Goal: Information Seeking & Learning: Check status

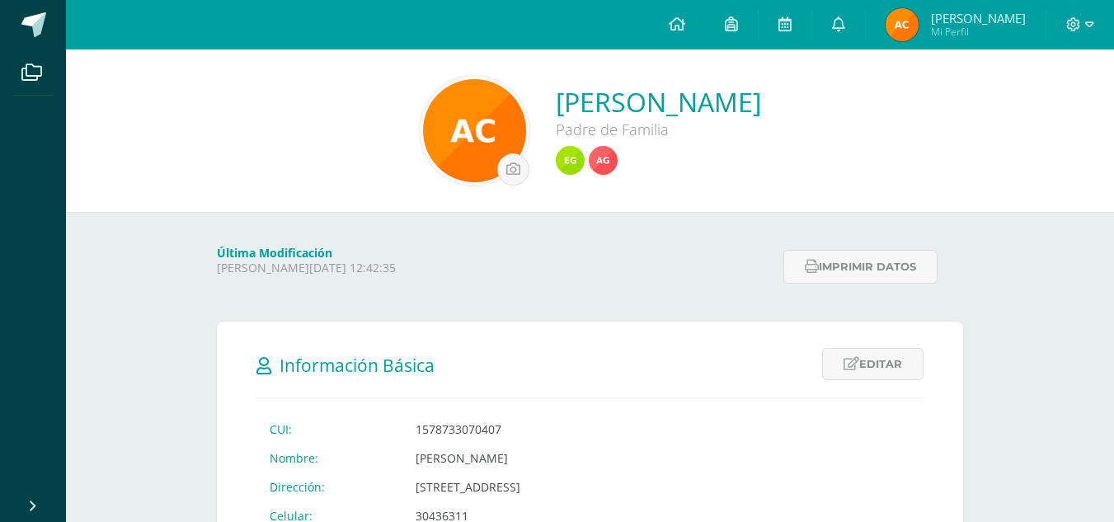
click at [568, 214] on div "Última Modificación [PERSON_NAME][DATE] 12:42:35 Imprimir datos" at bounding box center [590, 250] width 812 height 77
click at [758, 19] on link at bounding box center [731, 24] width 53 height 49
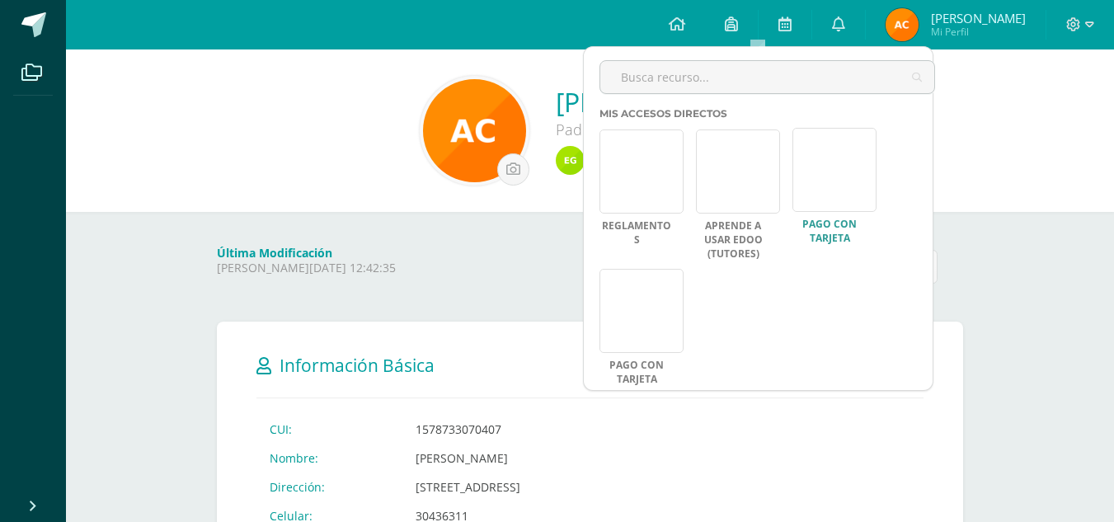
click at [834, 206] on link at bounding box center [834, 170] width 84 height 84
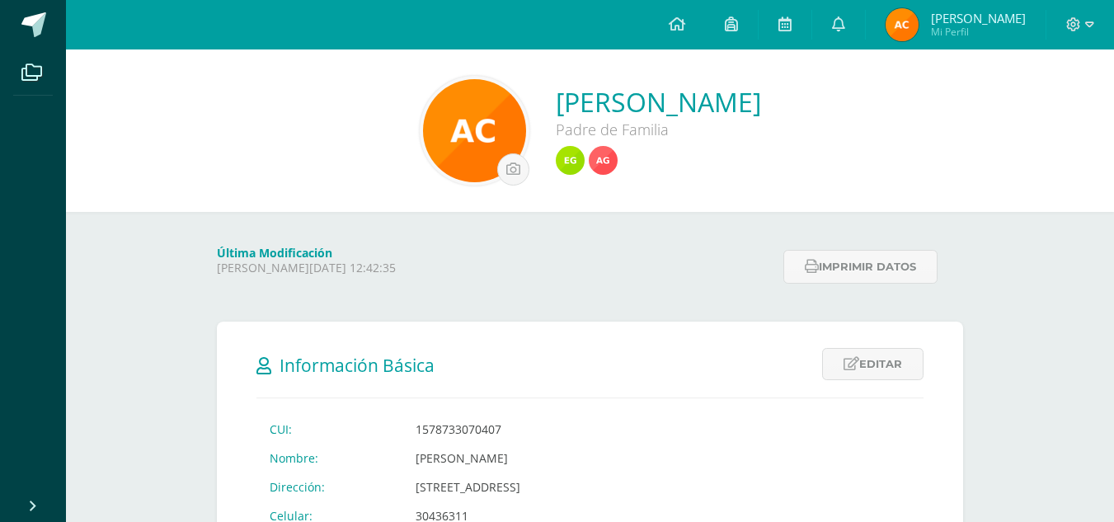
click at [758, 24] on link at bounding box center [731, 24] width 53 height 49
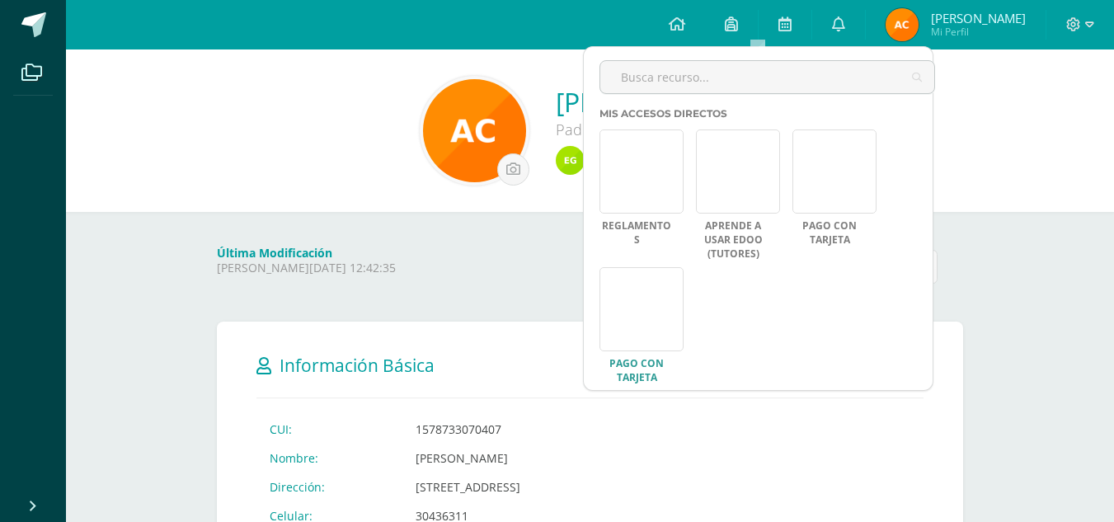
click at [632, 296] on link at bounding box center [641, 309] width 84 height 84
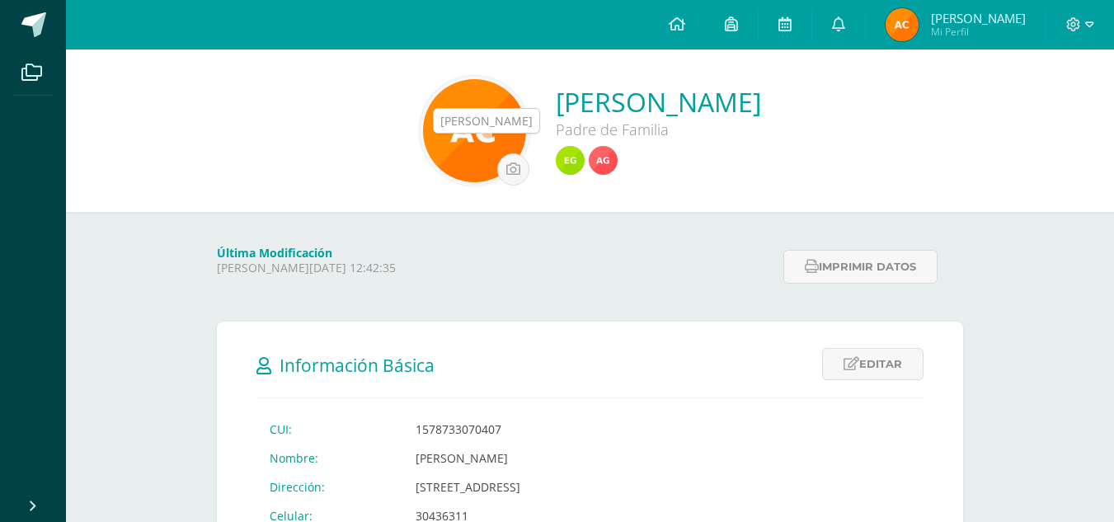
click at [556, 160] on img at bounding box center [570, 160] width 29 height 29
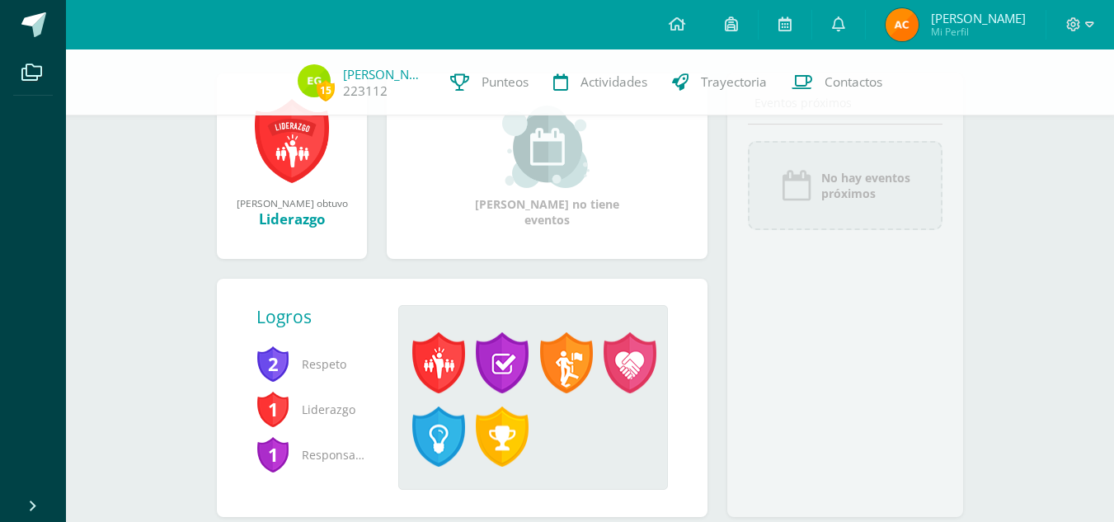
scroll to position [264, 0]
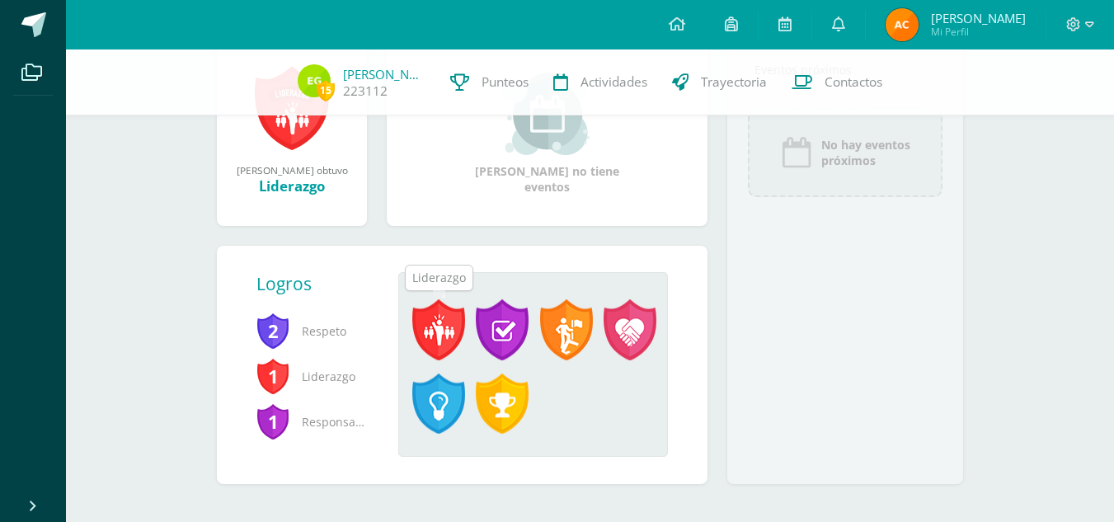
click at [452, 327] on span at bounding box center [438, 329] width 53 height 61
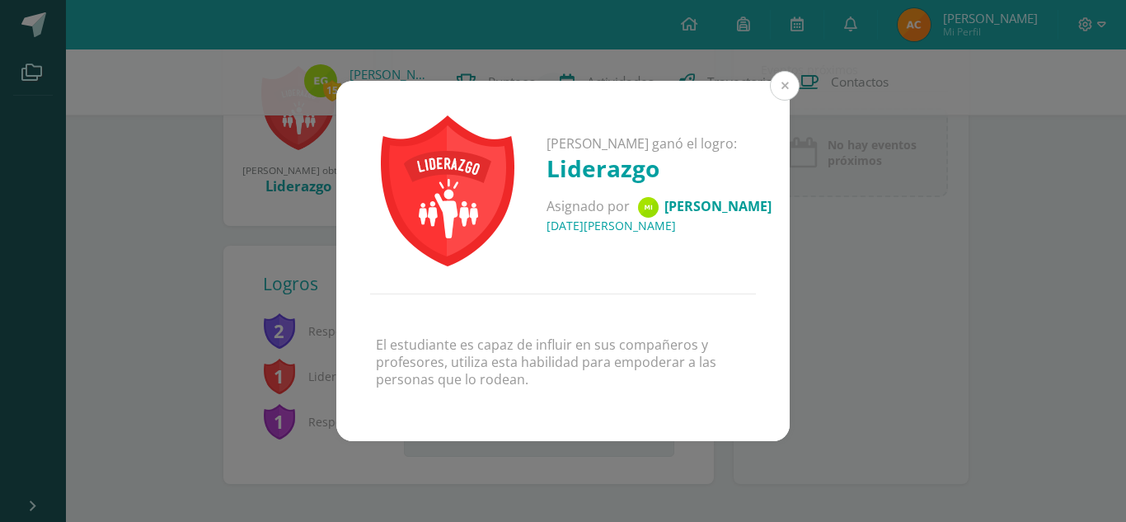
click at [782, 81] on button at bounding box center [785, 86] width 30 height 30
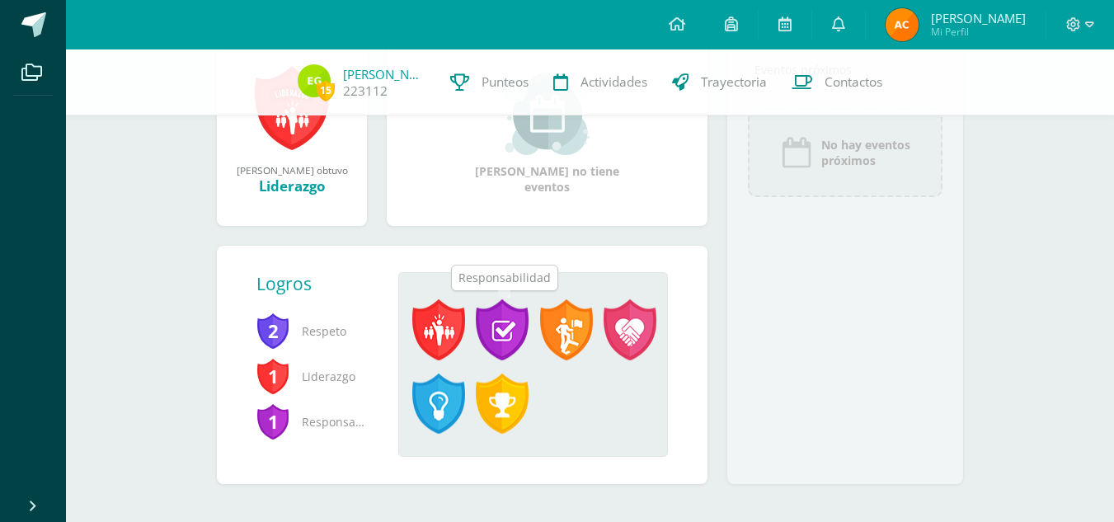
click at [515, 335] on span at bounding box center [502, 329] width 53 height 61
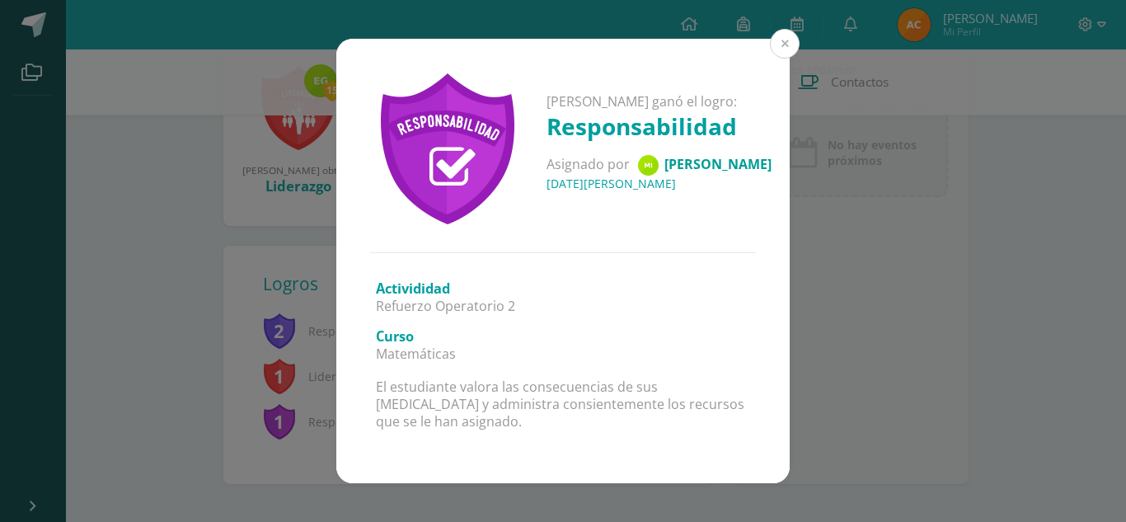
click at [787, 47] on button at bounding box center [785, 44] width 30 height 30
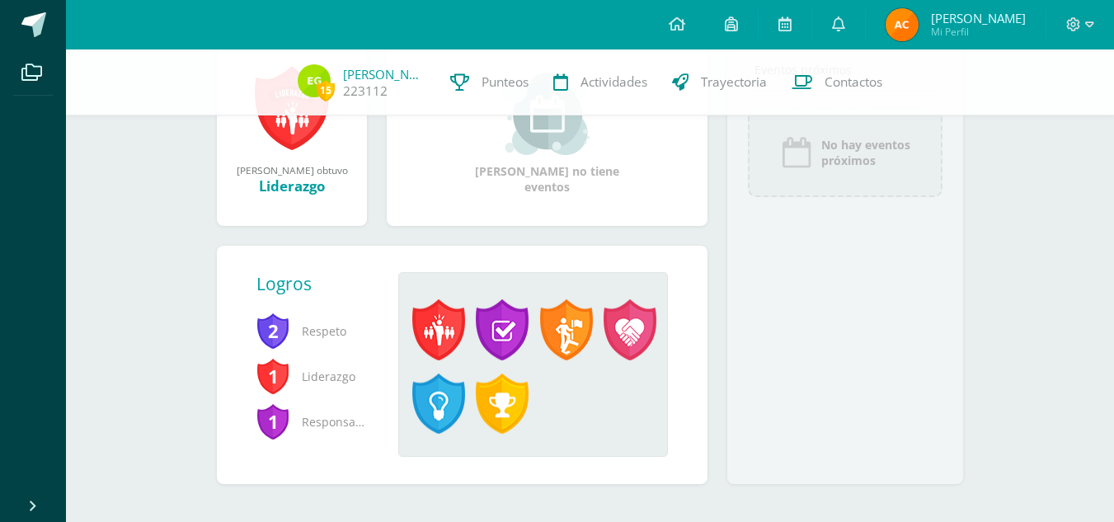
click at [577, 323] on span at bounding box center [566, 329] width 53 height 61
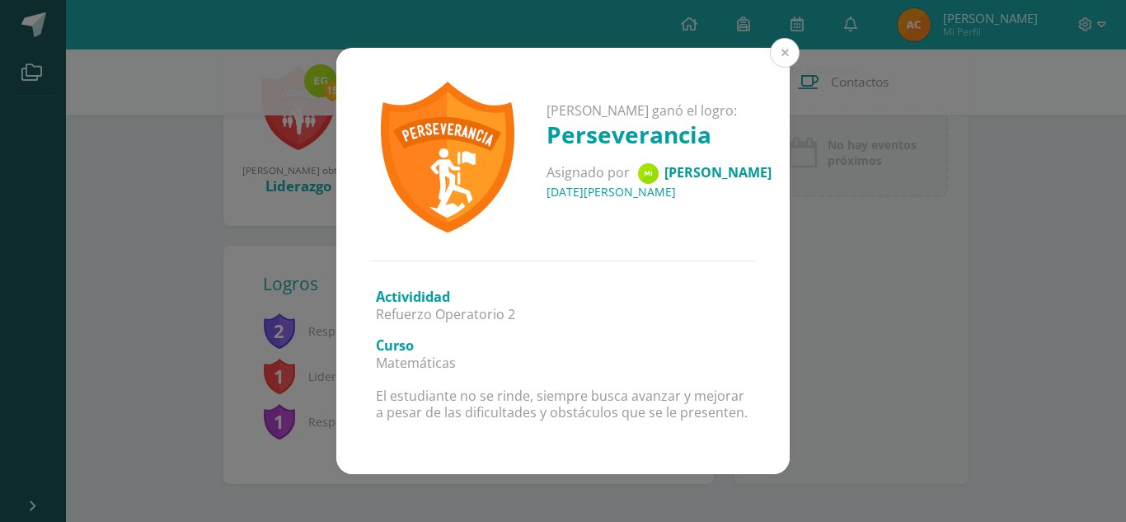
click at [784, 56] on button at bounding box center [785, 53] width 30 height 30
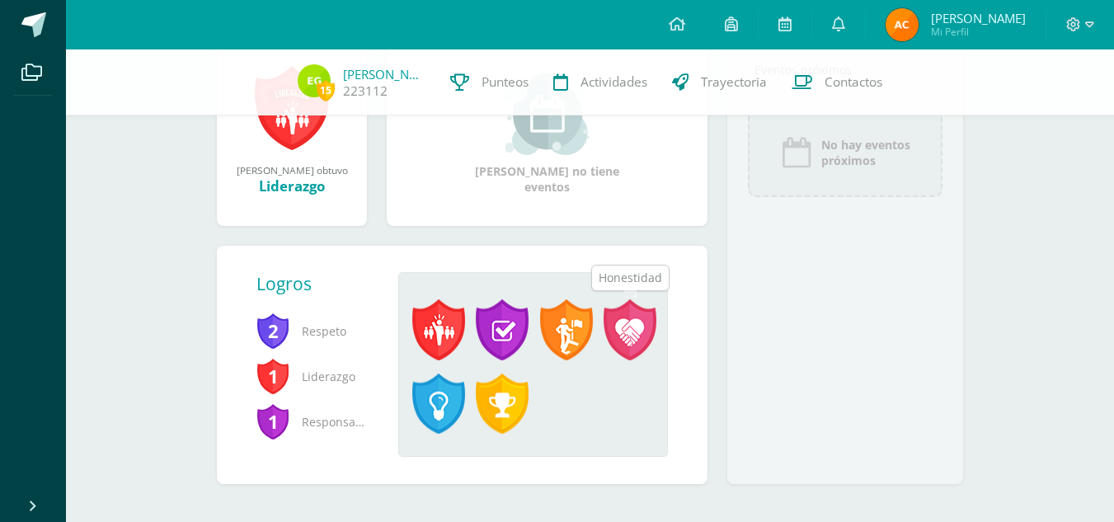
click at [630, 335] on span at bounding box center [629, 329] width 53 height 61
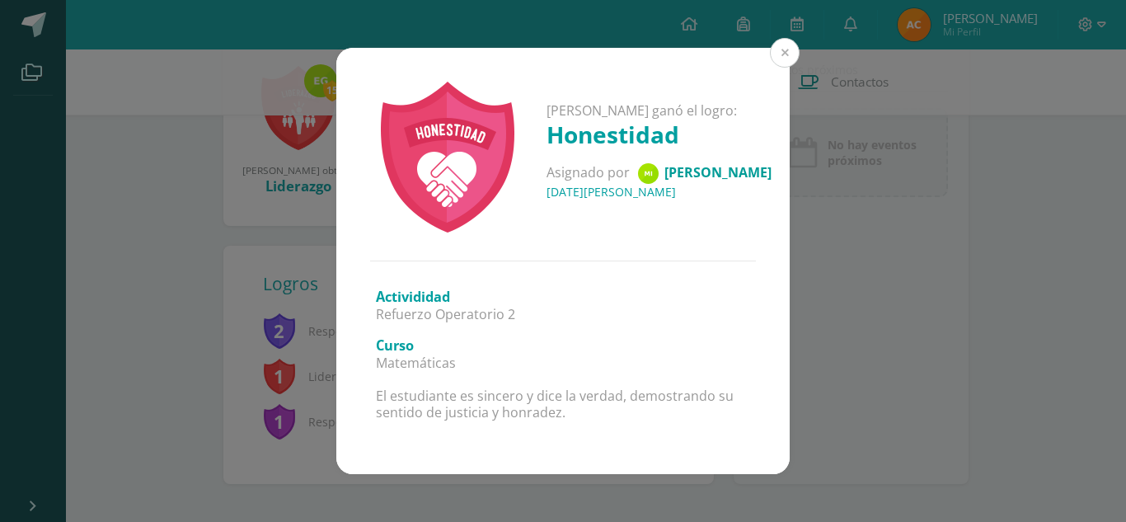
click at [788, 51] on button at bounding box center [785, 53] width 30 height 30
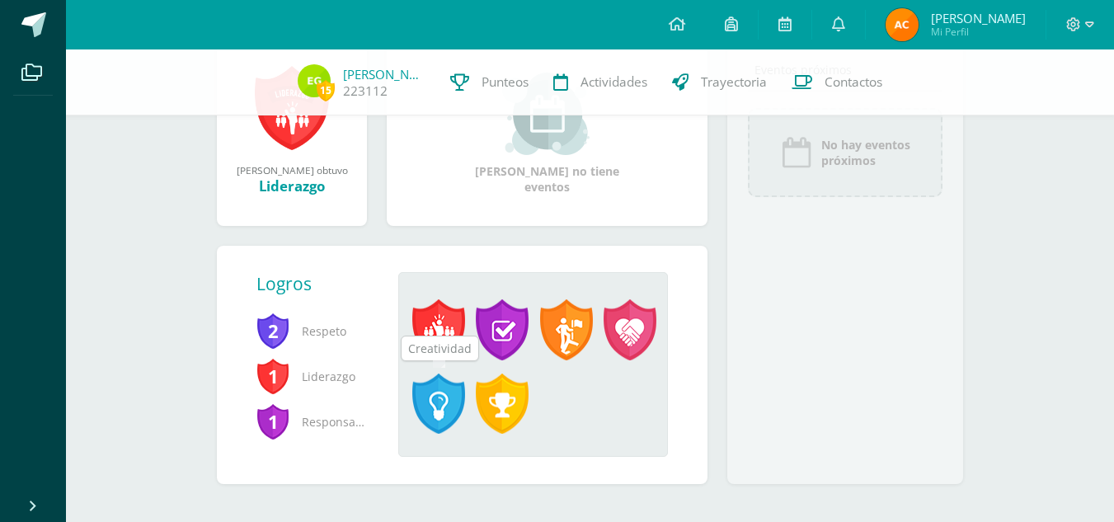
click at [448, 411] on span at bounding box center [438, 403] width 53 height 61
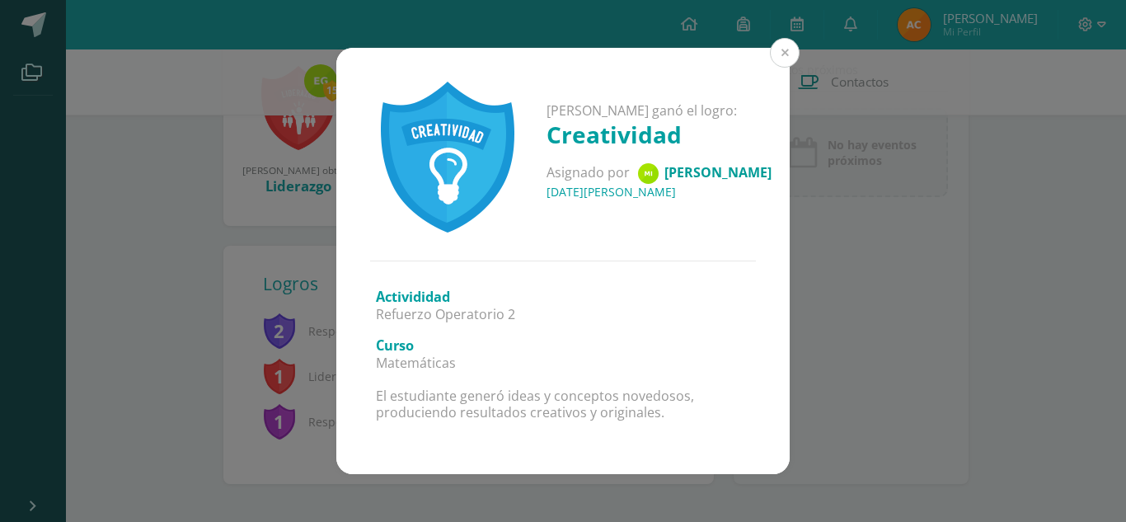
click at [789, 47] on button at bounding box center [785, 53] width 30 height 30
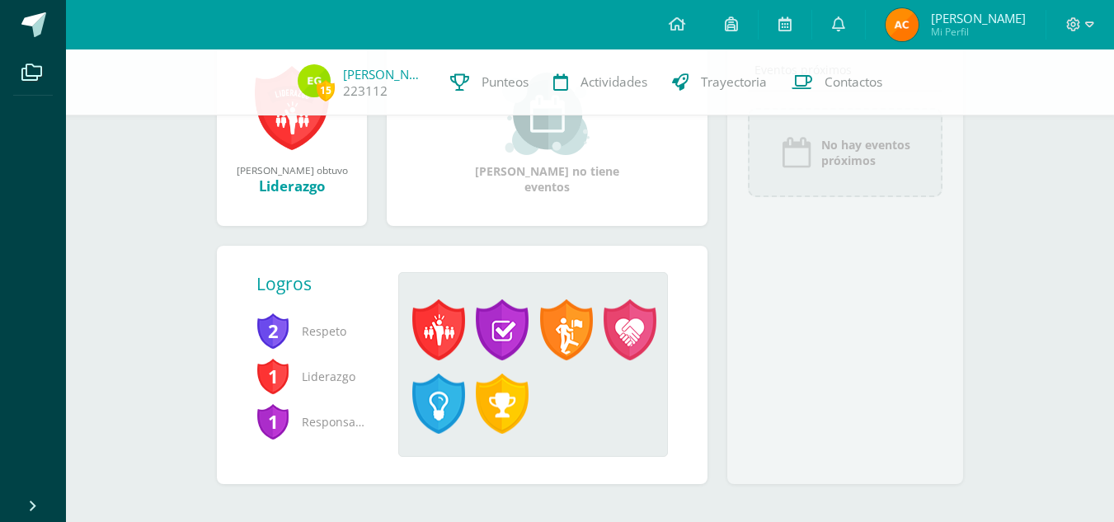
click at [504, 408] on span at bounding box center [502, 403] width 53 height 61
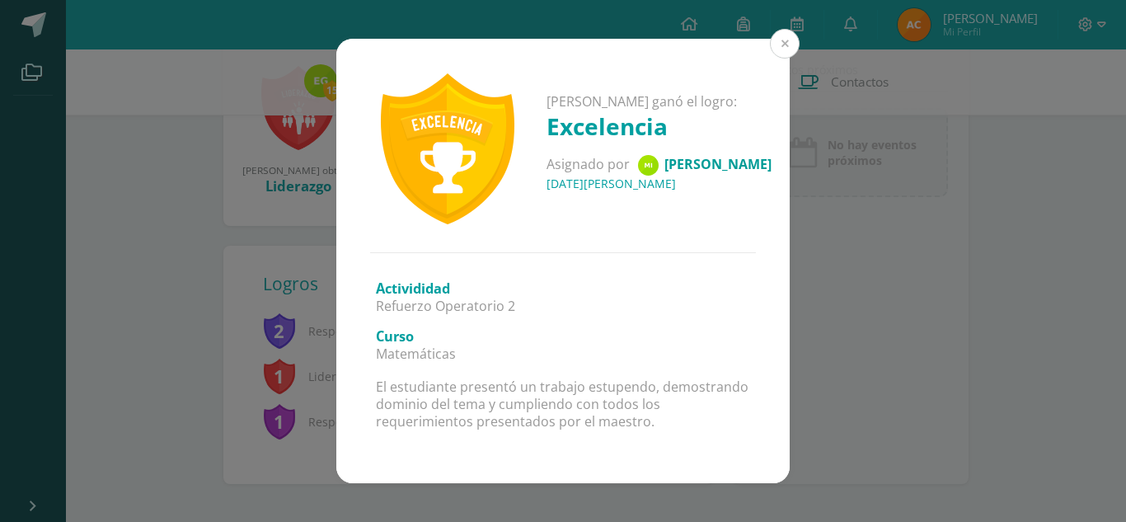
click at [788, 49] on button at bounding box center [785, 44] width 30 height 30
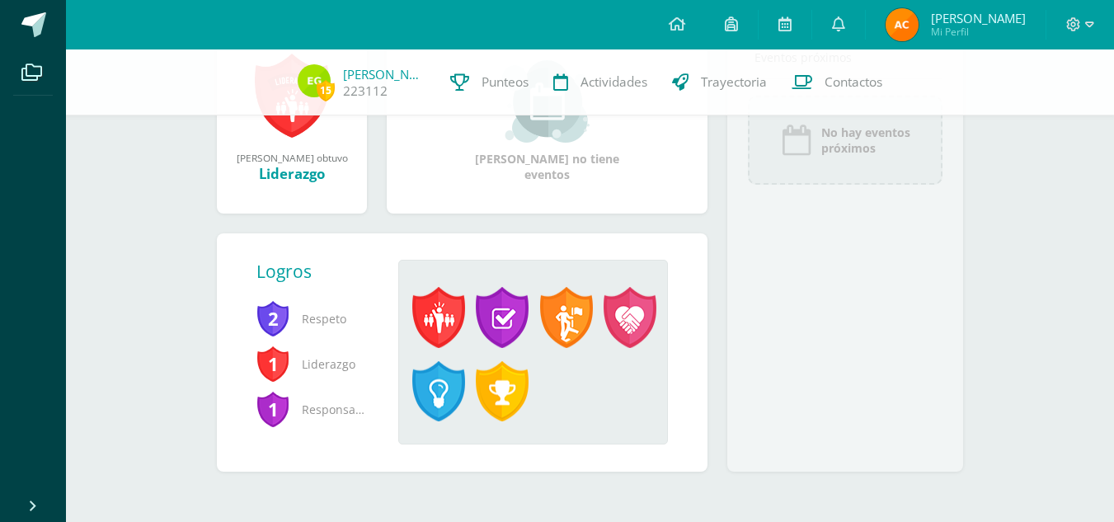
scroll to position [279, 0]
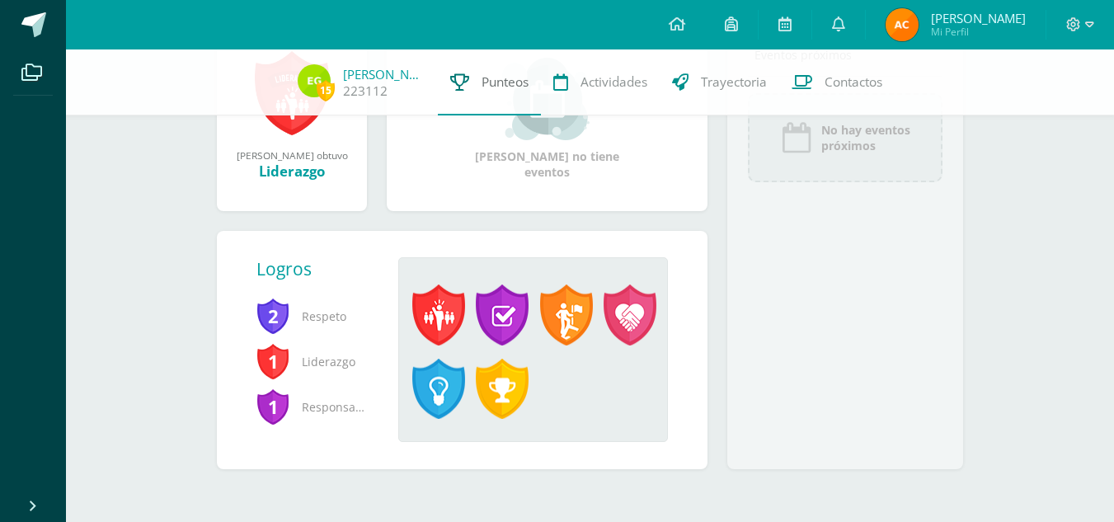
click at [478, 77] on link "Punteos" at bounding box center [489, 82] width 103 height 66
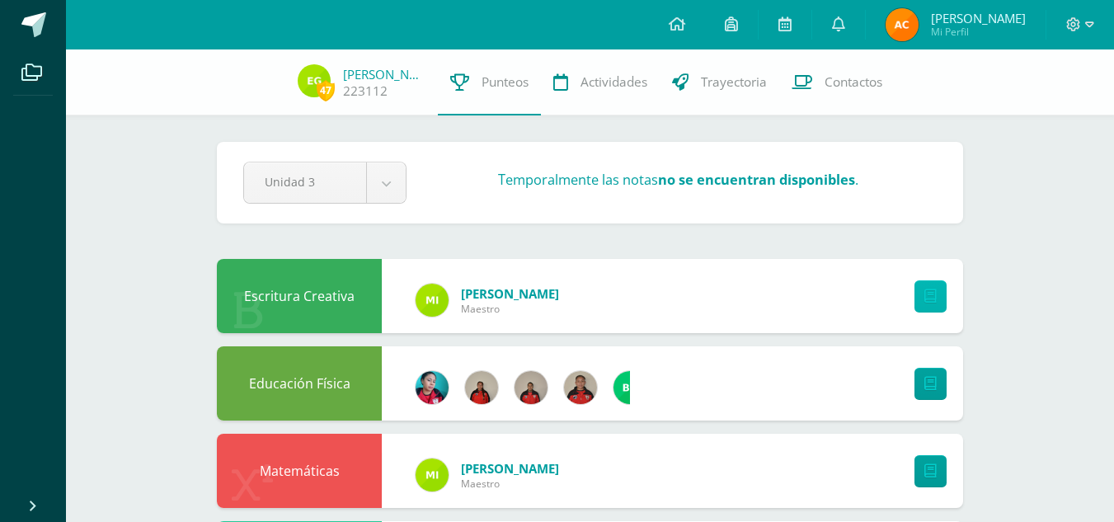
click at [931, 300] on icon at bounding box center [930, 296] width 12 height 14
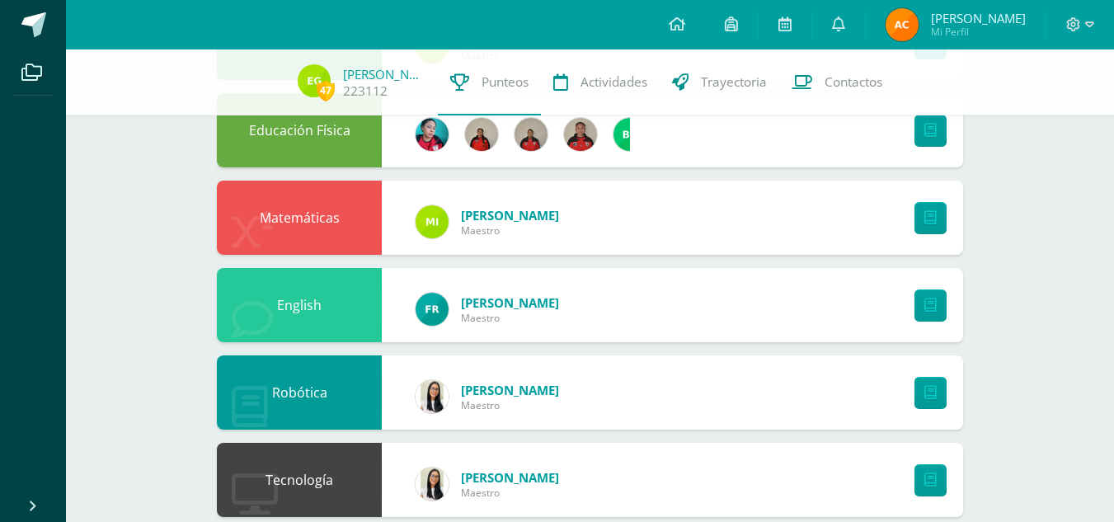
scroll to position [264, 0]
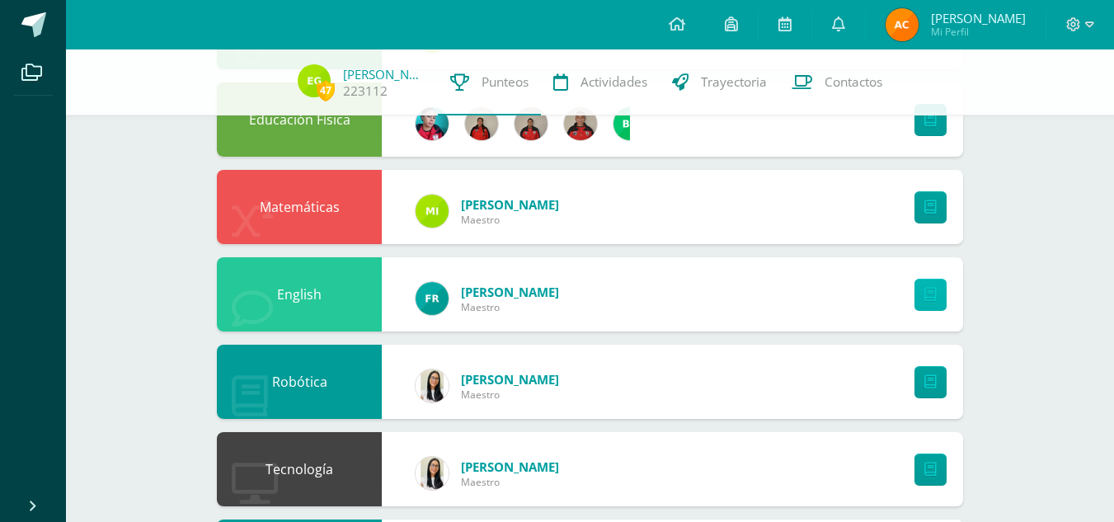
click at [939, 289] on link at bounding box center [930, 295] width 32 height 32
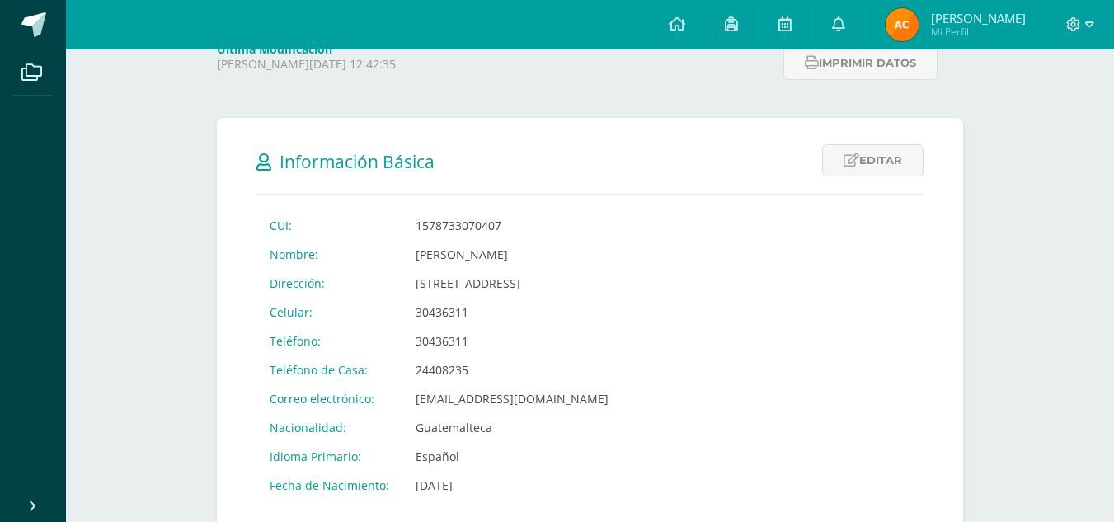
scroll to position [52, 0]
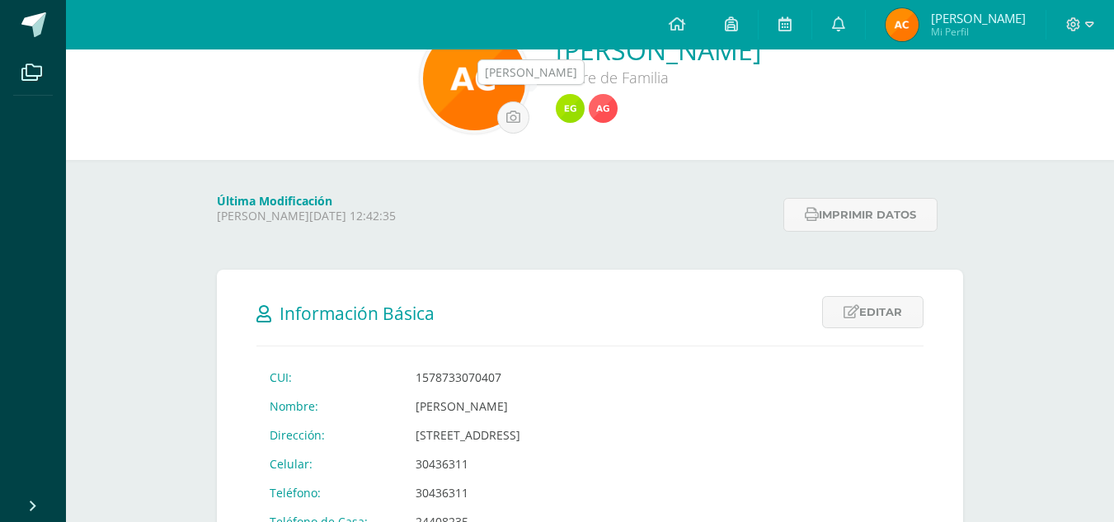
click at [589, 115] on img at bounding box center [603, 108] width 29 height 29
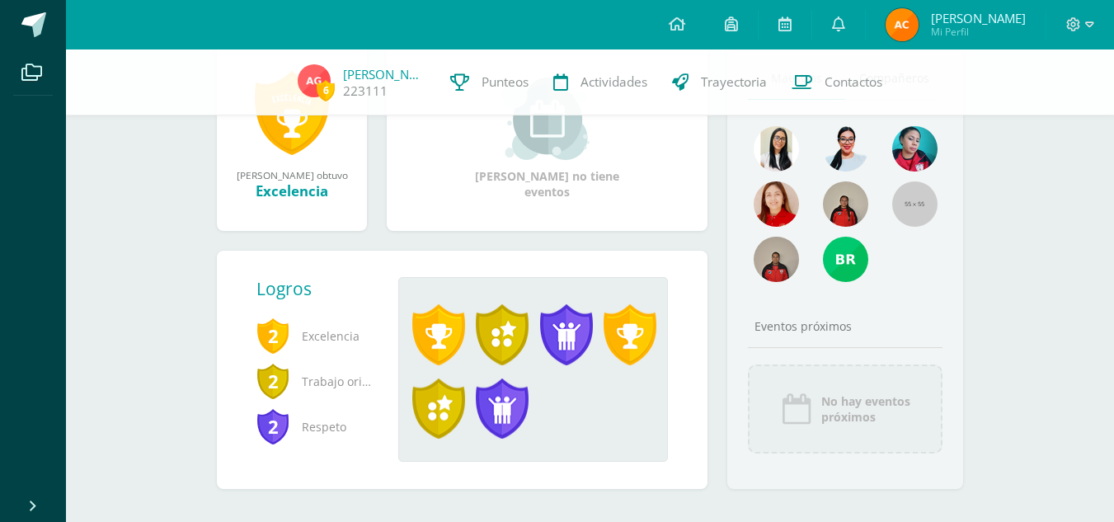
scroll to position [284, 0]
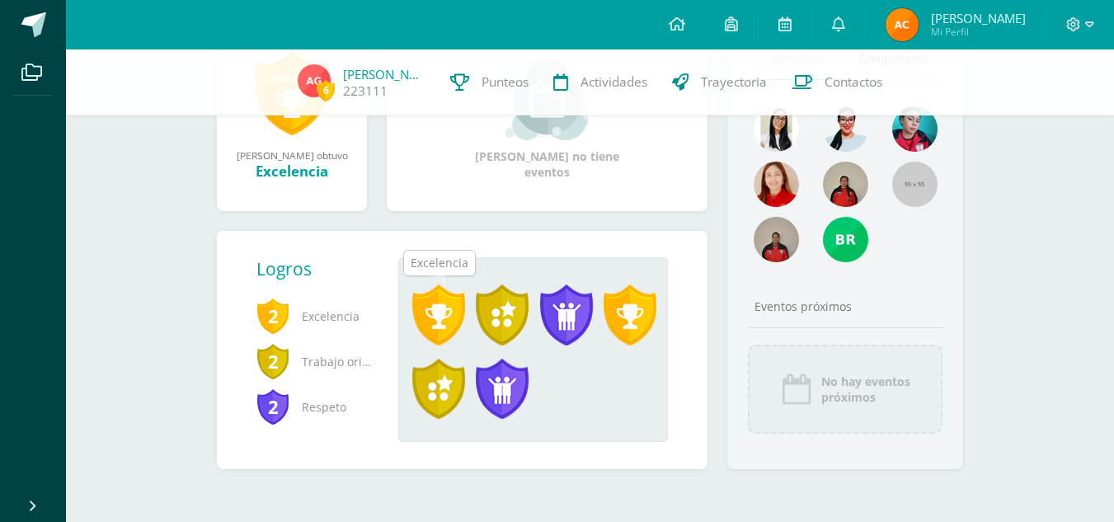
click at [428, 312] on span at bounding box center [438, 314] width 53 height 61
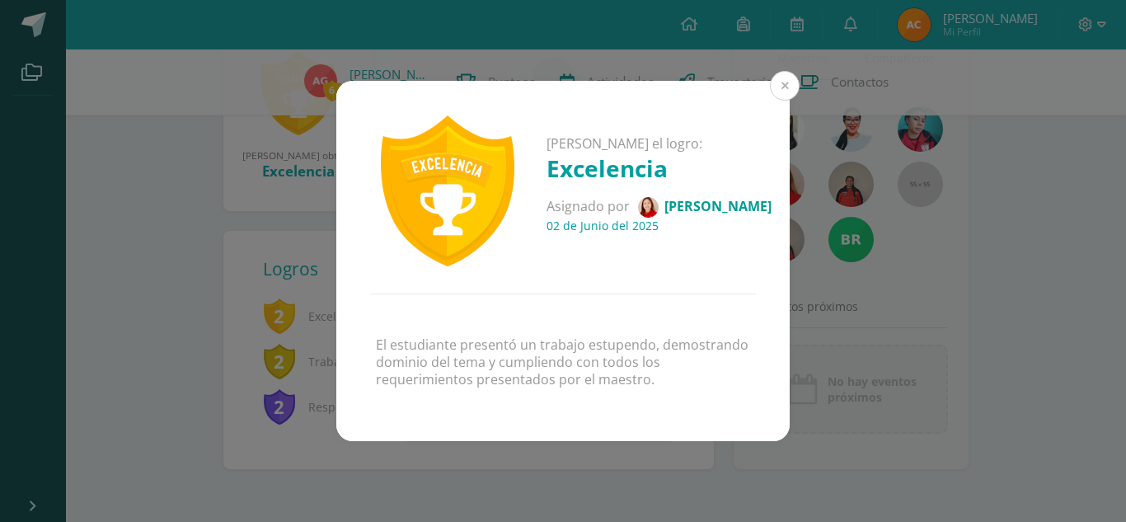
click at [786, 88] on button at bounding box center [785, 86] width 30 height 30
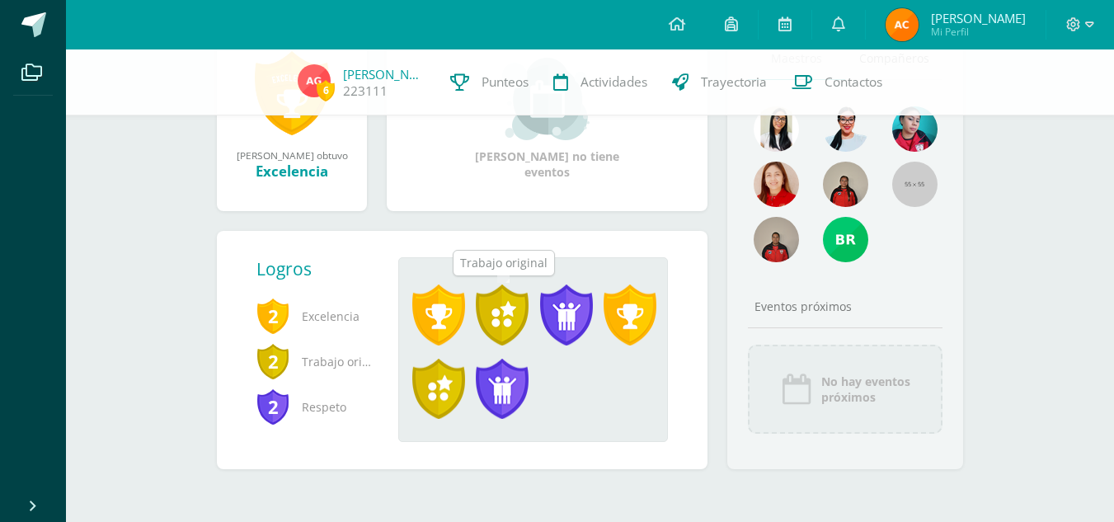
click at [505, 307] on span at bounding box center [502, 314] width 53 height 61
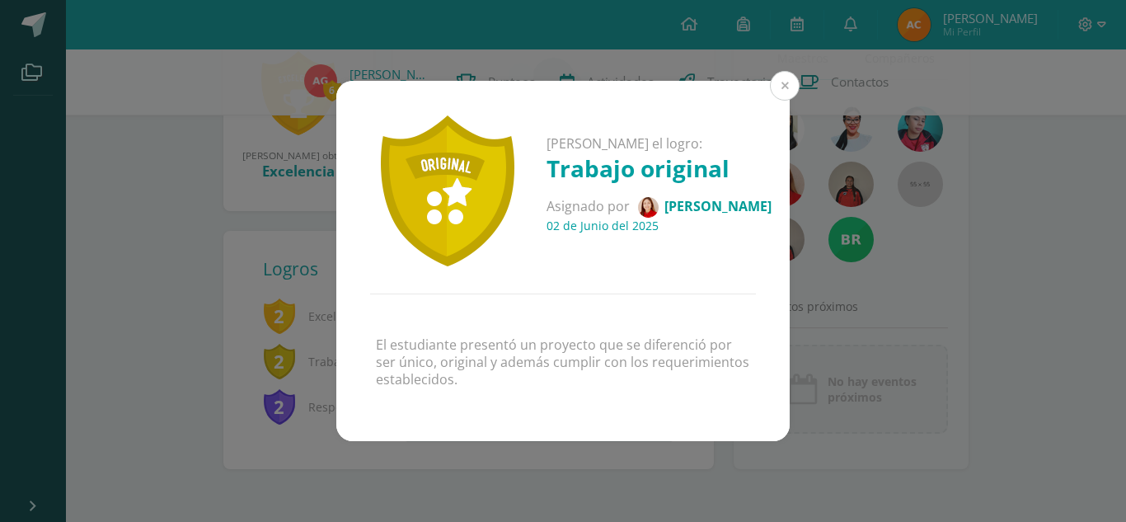
click at [783, 85] on button at bounding box center [785, 86] width 30 height 30
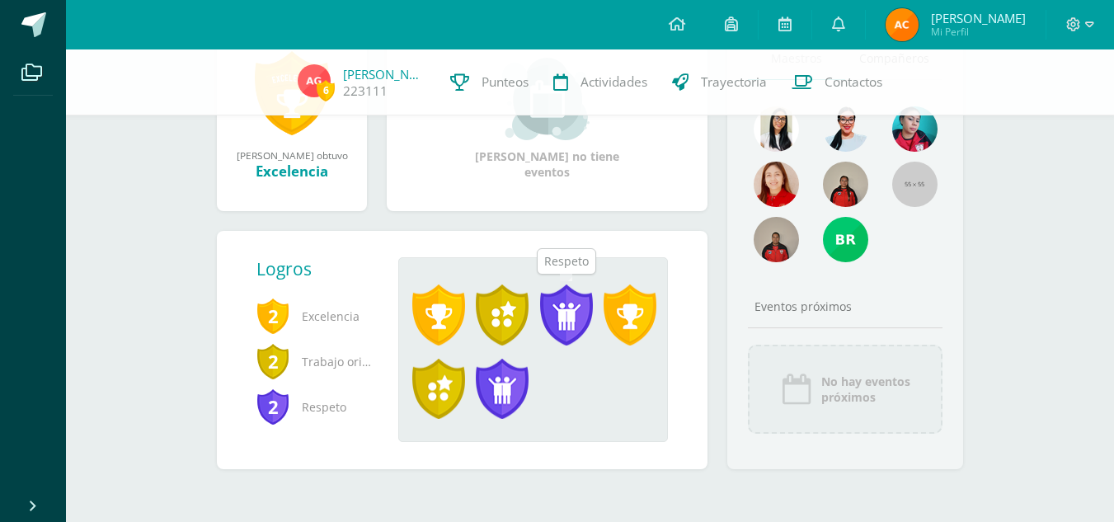
click at [566, 332] on span at bounding box center [566, 314] width 53 height 61
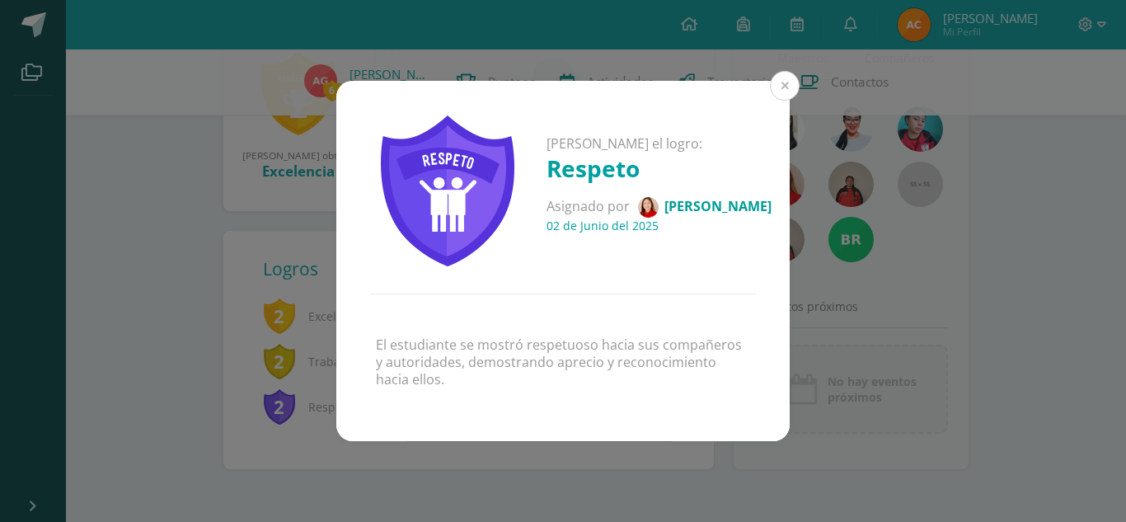
click at [780, 83] on button at bounding box center [785, 86] width 30 height 30
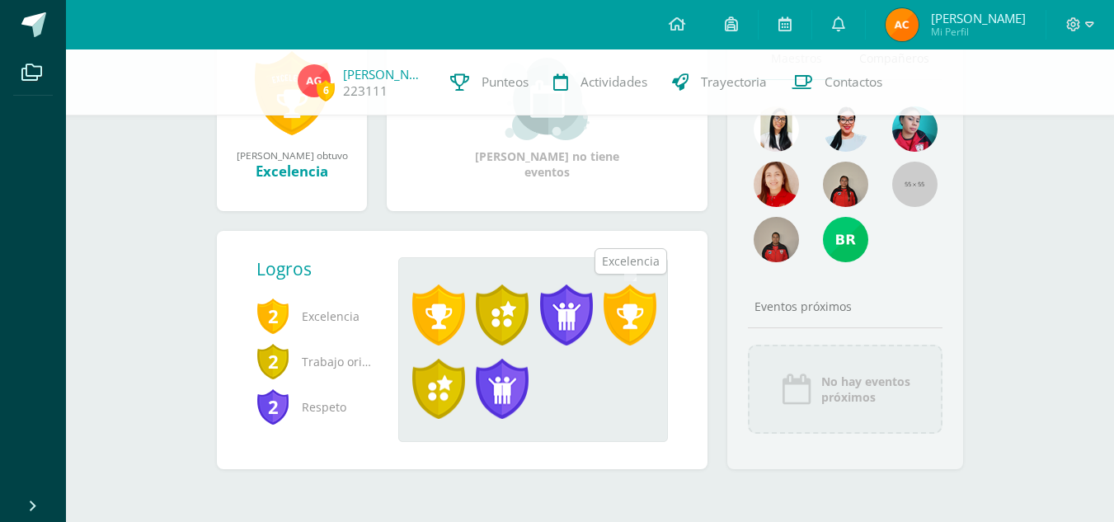
click at [624, 321] on span at bounding box center [629, 314] width 53 height 61
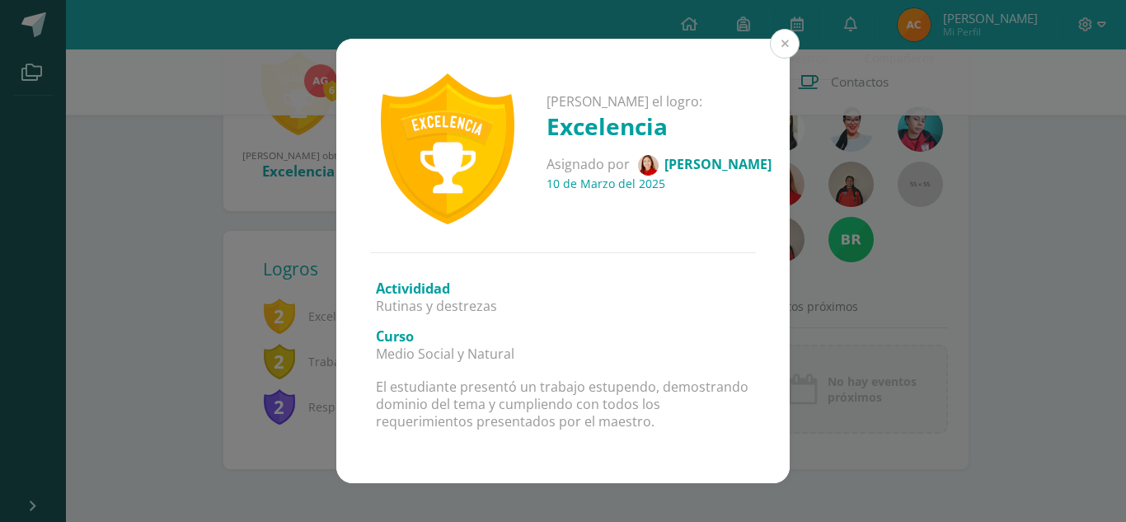
click at [780, 40] on button at bounding box center [785, 44] width 30 height 30
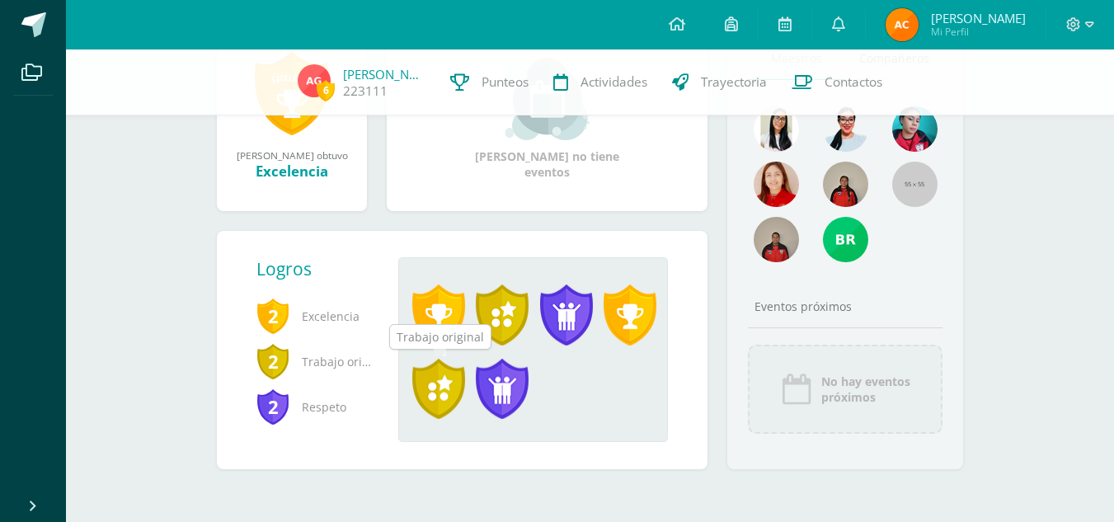
click at [444, 392] on span at bounding box center [438, 389] width 53 height 61
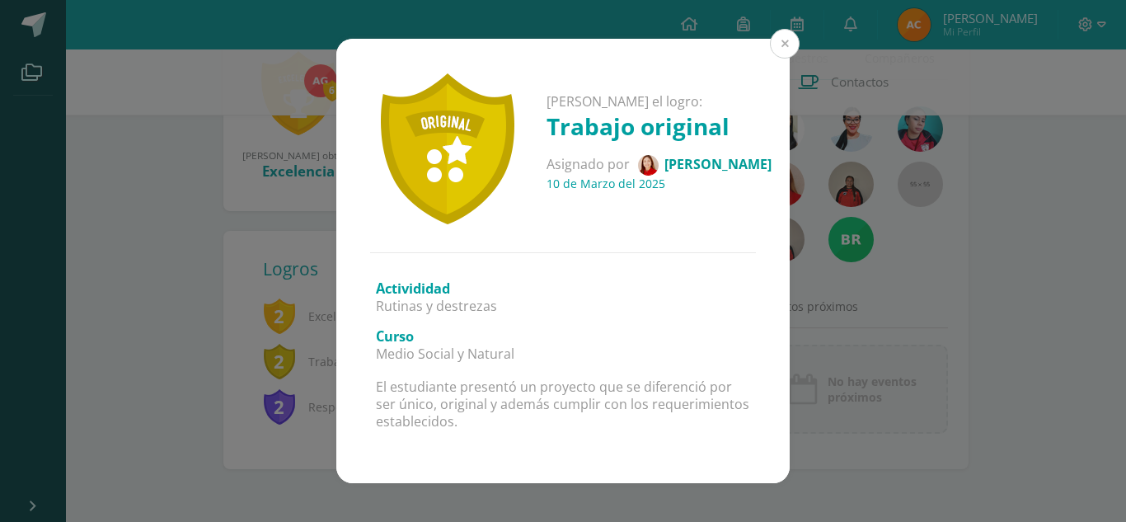
click at [780, 49] on button at bounding box center [785, 44] width 30 height 30
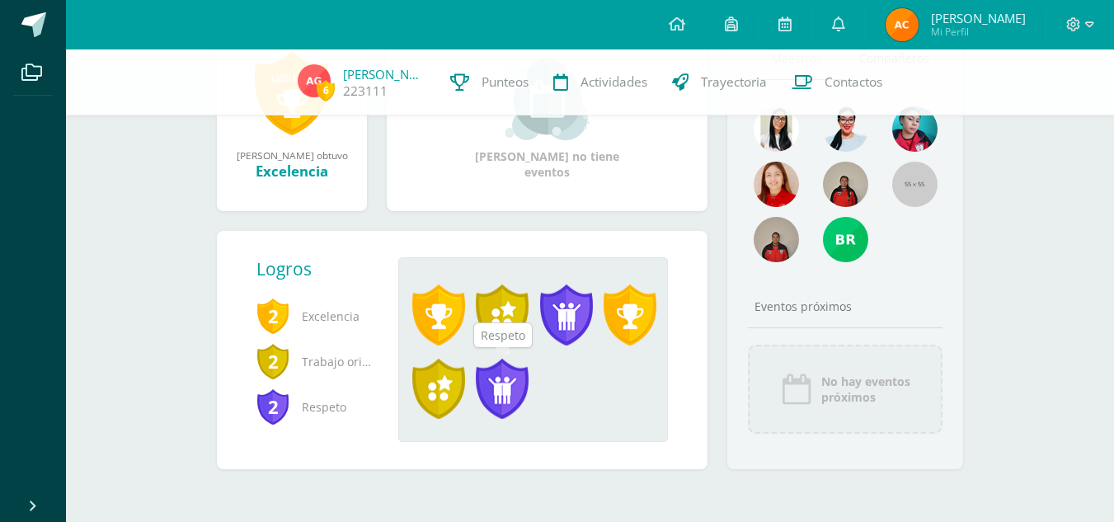
click at [508, 387] on span at bounding box center [502, 389] width 53 height 61
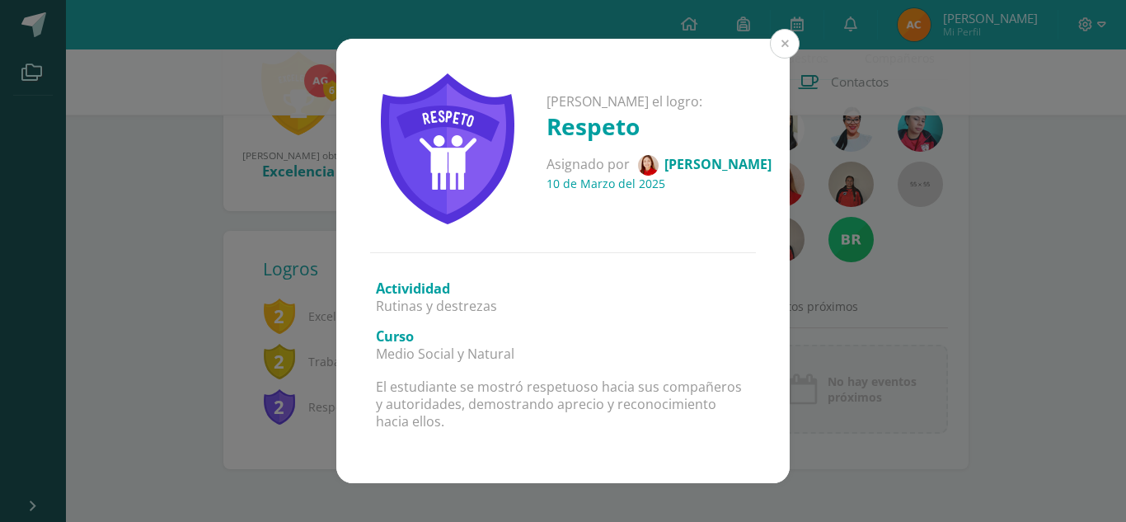
click at [783, 45] on button at bounding box center [785, 44] width 30 height 30
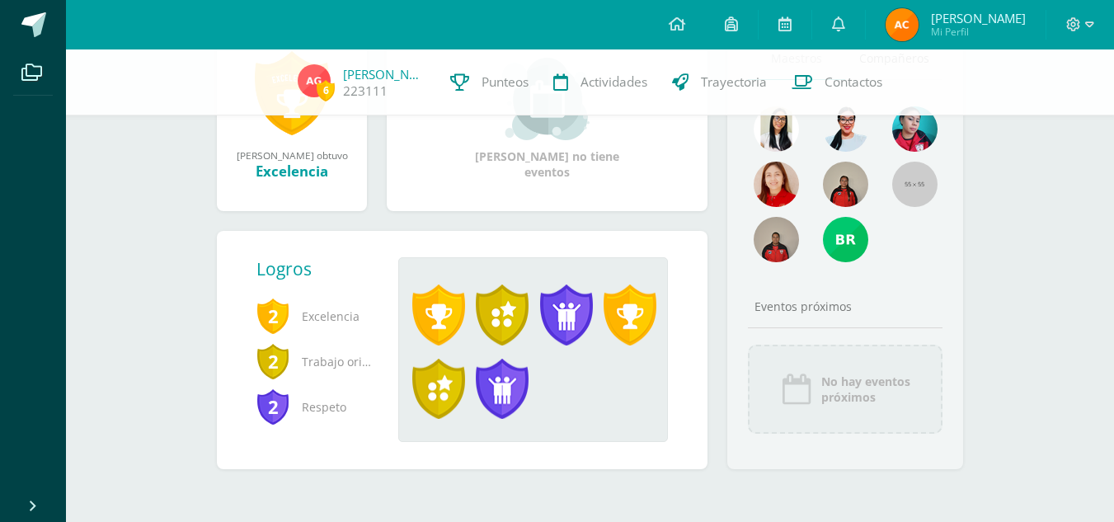
scroll to position [0, 0]
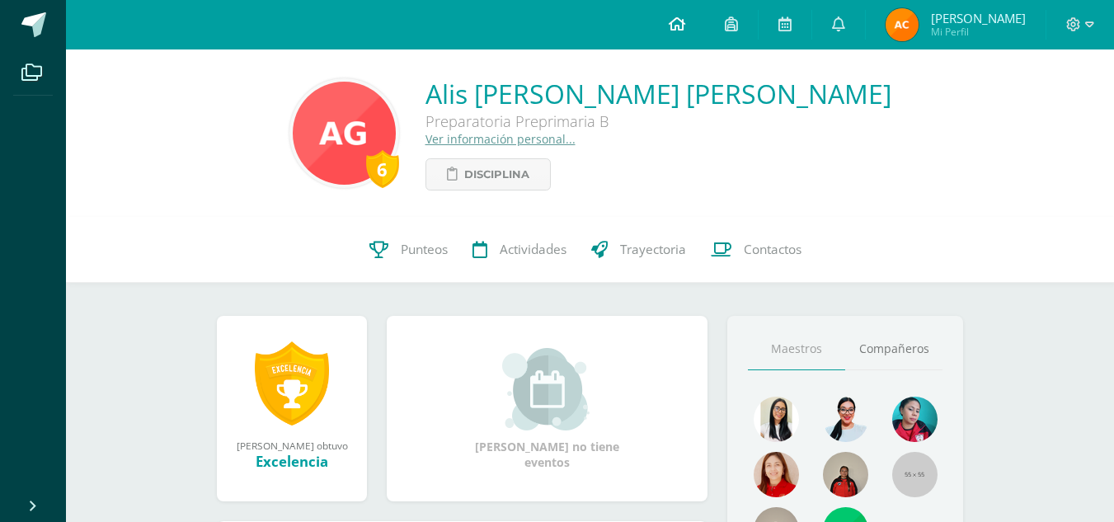
click at [700, 35] on link at bounding box center [677, 24] width 56 height 49
